Goal: Information Seeking & Learning: Check status

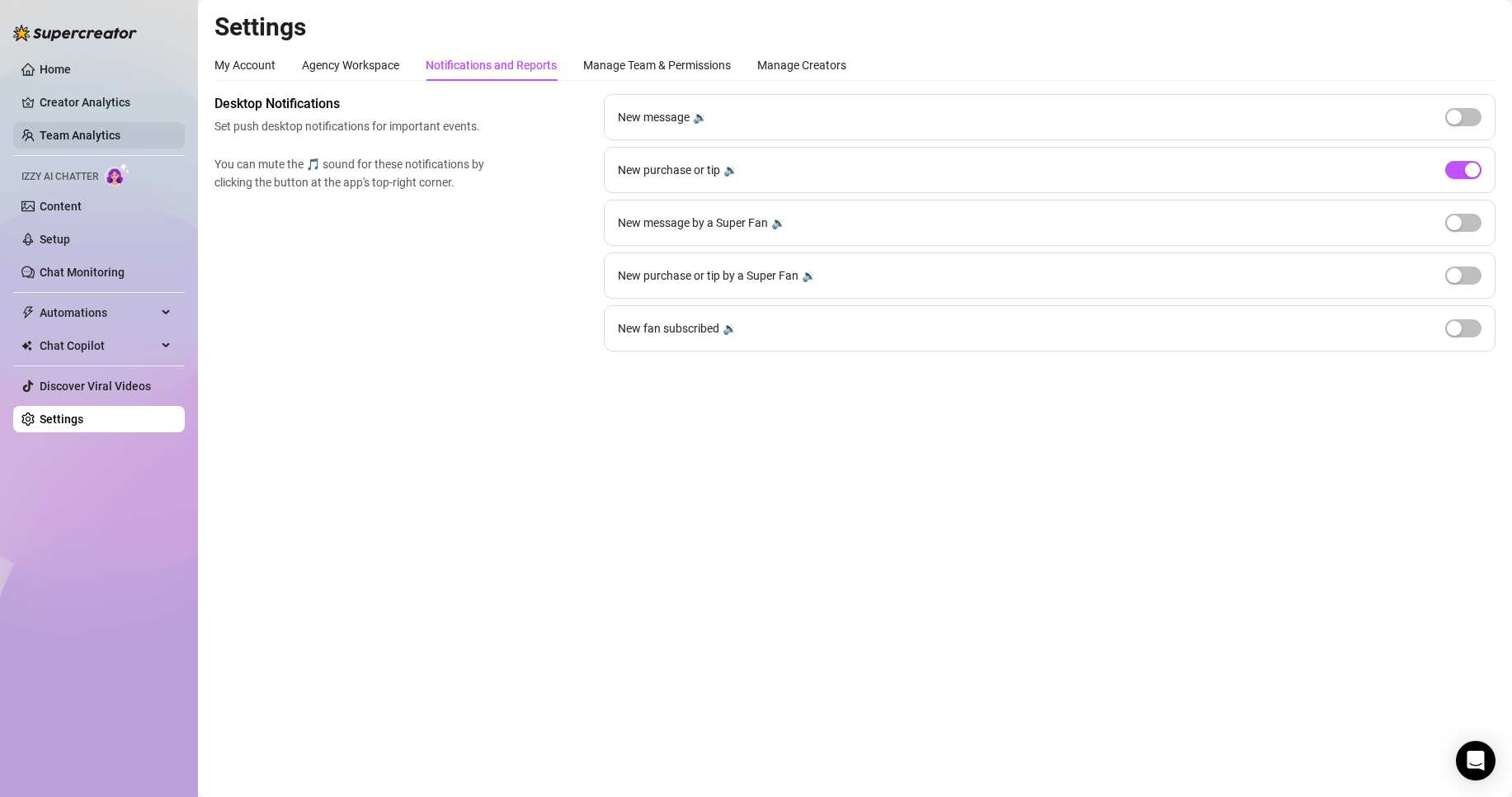
click at [74, 132] on link "Team Analytics" at bounding box center [80, 135] width 81 height 13
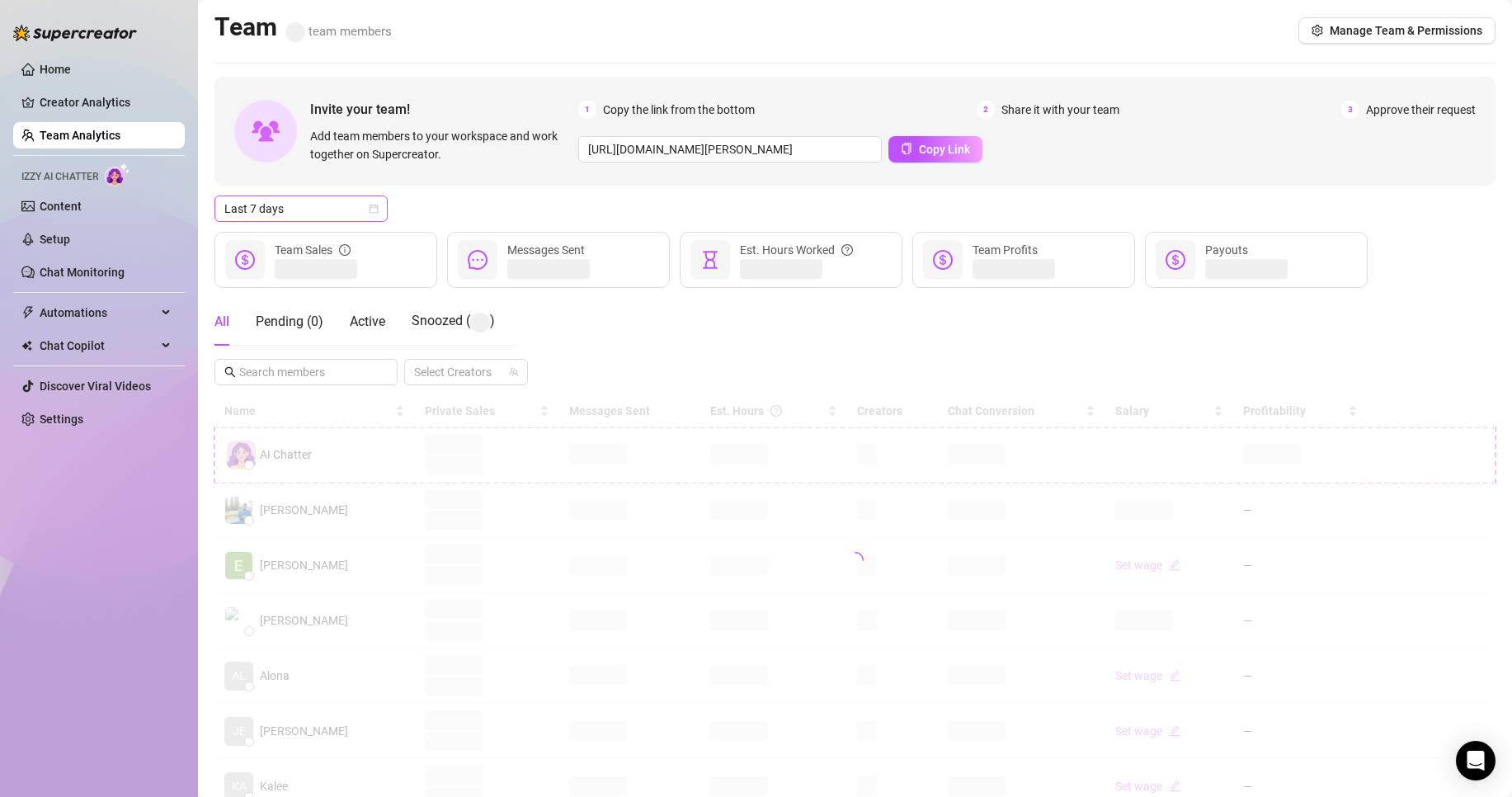
click at [325, 207] on span "Last 7 days" at bounding box center [301, 208] width 154 height 25
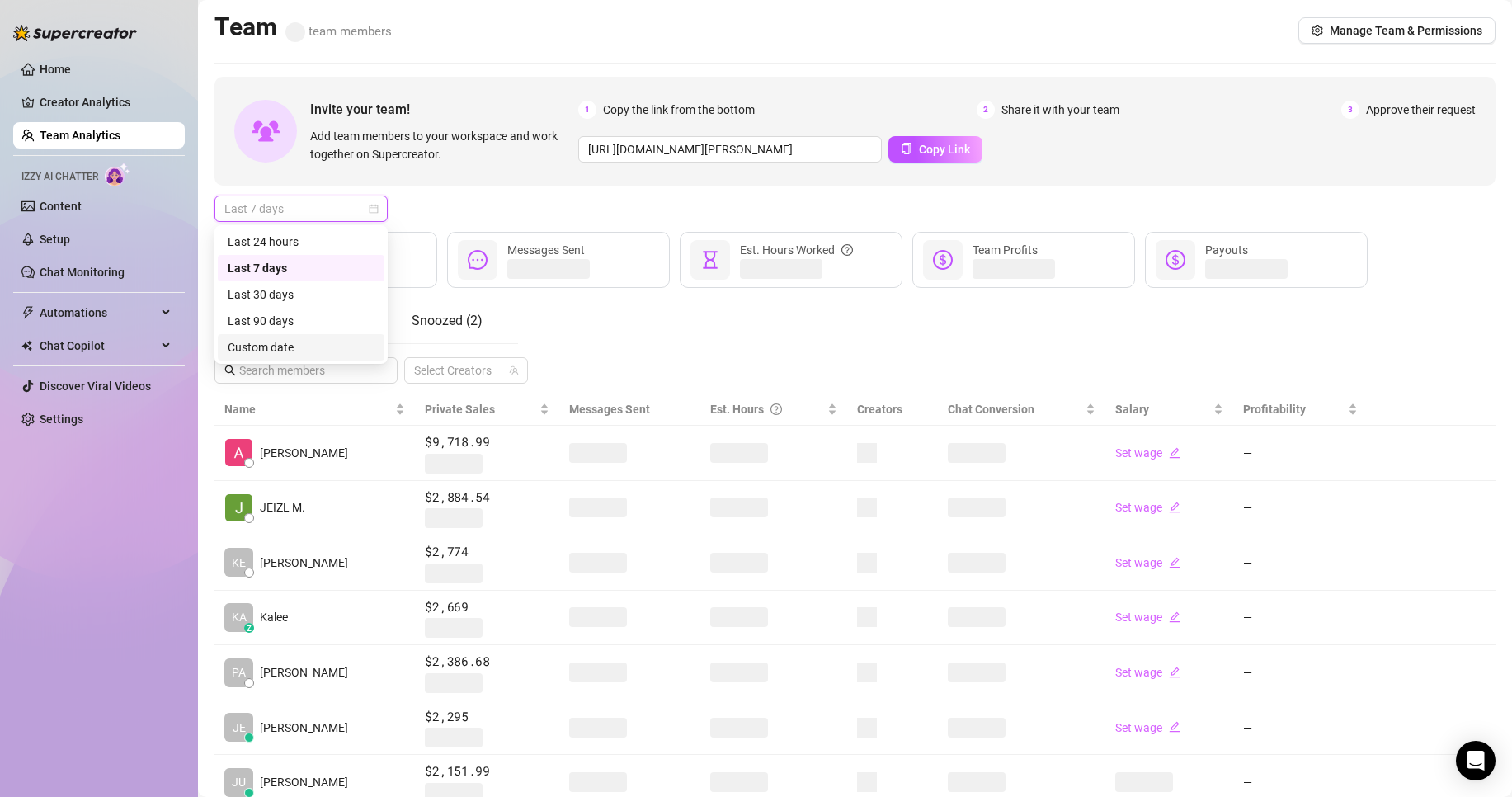
click at [251, 341] on div "Custom date" at bounding box center [300, 347] width 147 height 18
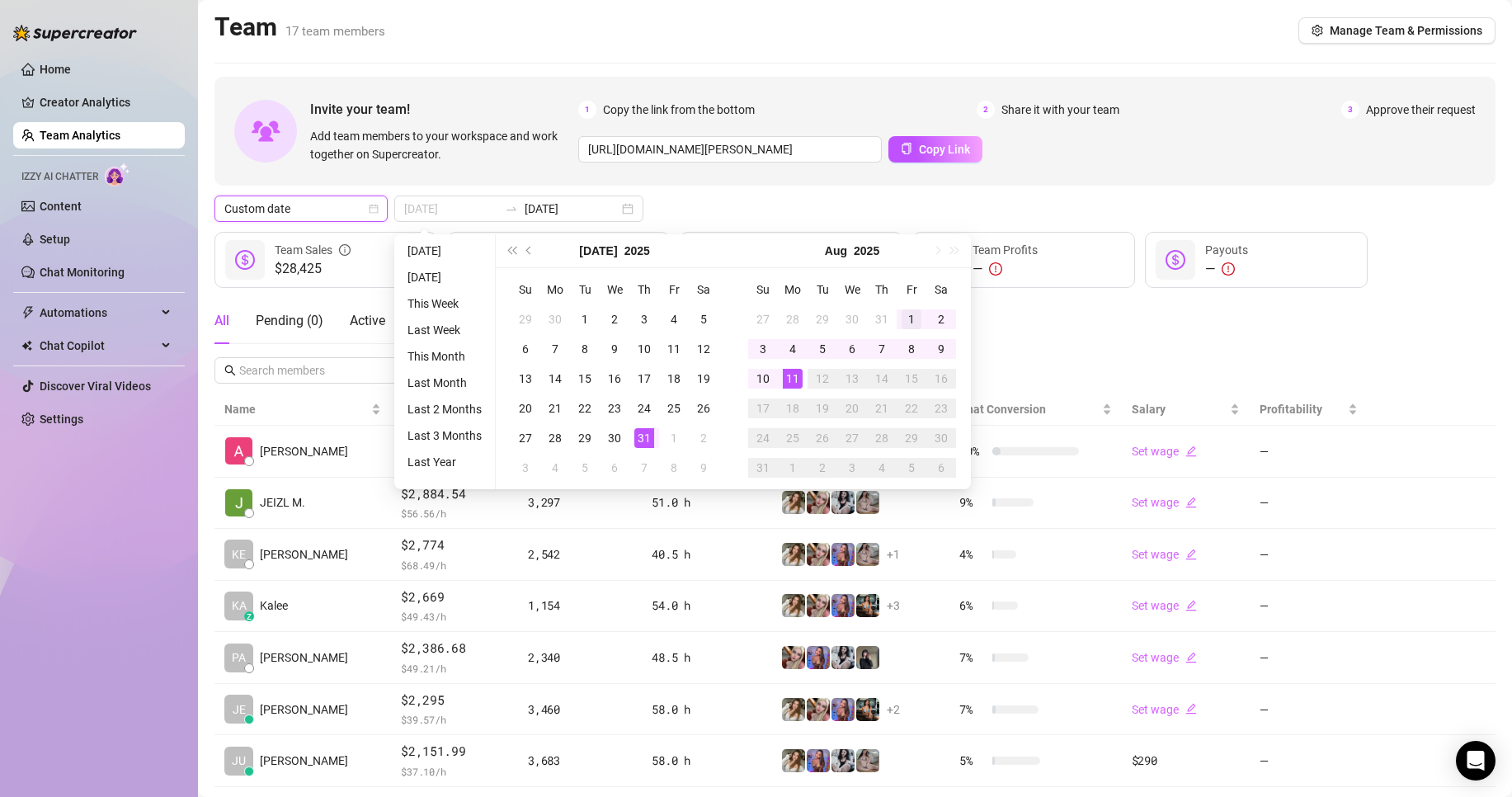
type input "[DATE]"
click at [914, 311] on div "1" at bounding box center [912, 319] width 20 height 20
type input "[DATE]"
click at [795, 379] on div "11" at bounding box center [793, 379] width 20 height 20
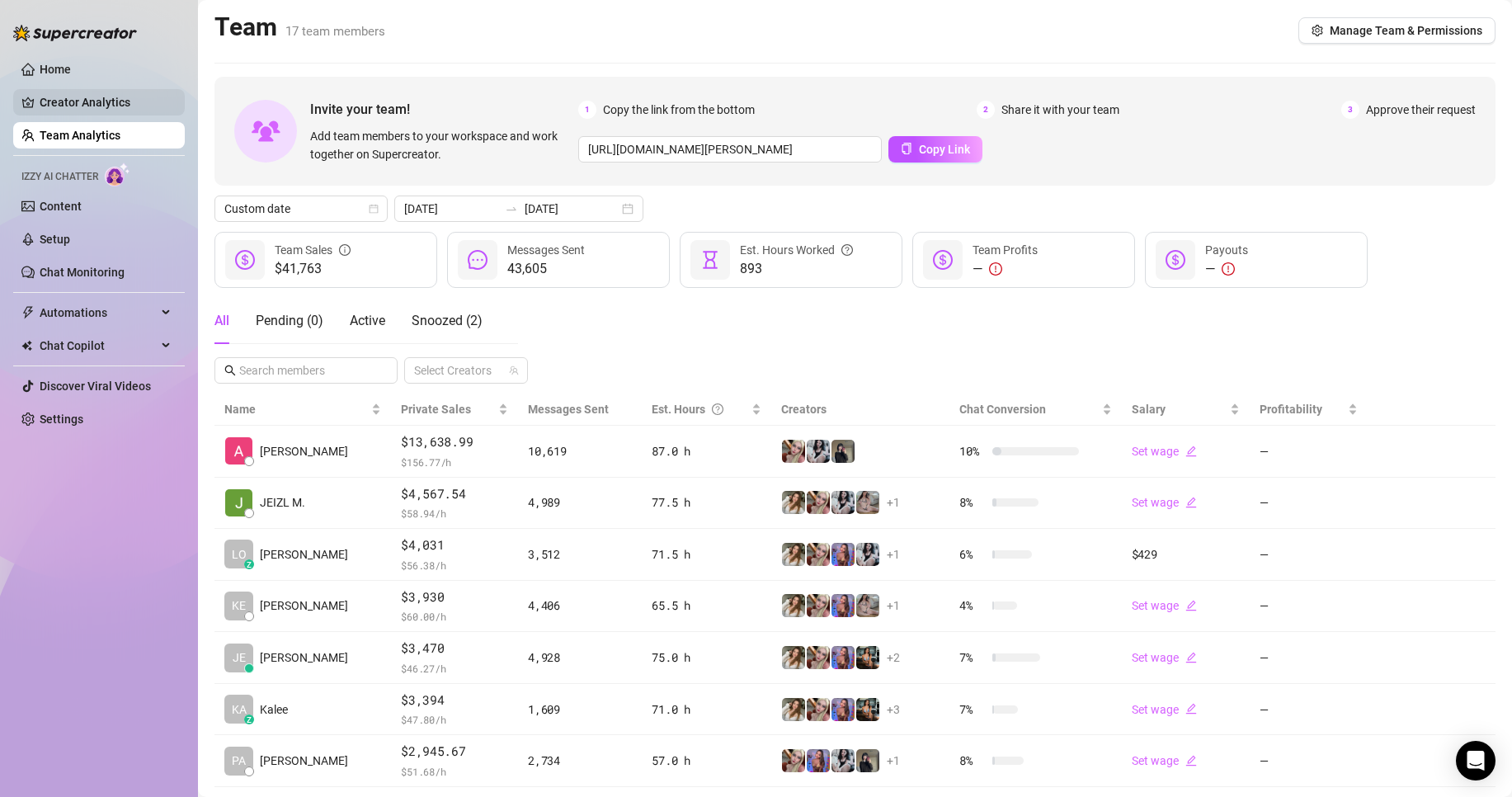
click at [72, 99] on link "Creator Analytics" at bounding box center [106, 102] width 132 height 26
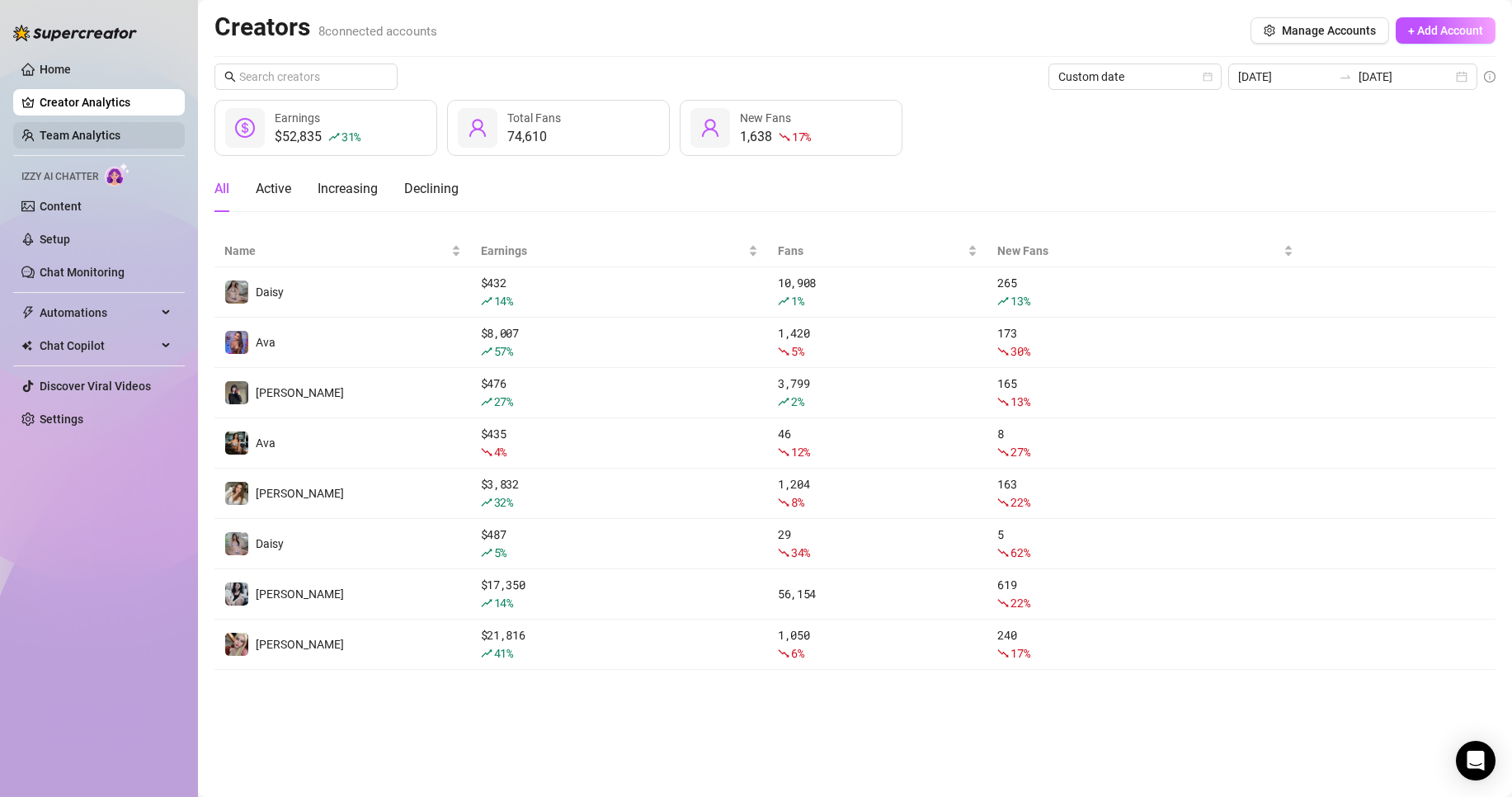
click at [46, 139] on link "Team Analytics" at bounding box center [80, 135] width 81 height 13
